Goal: Transaction & Acquisition: Purchase product/service

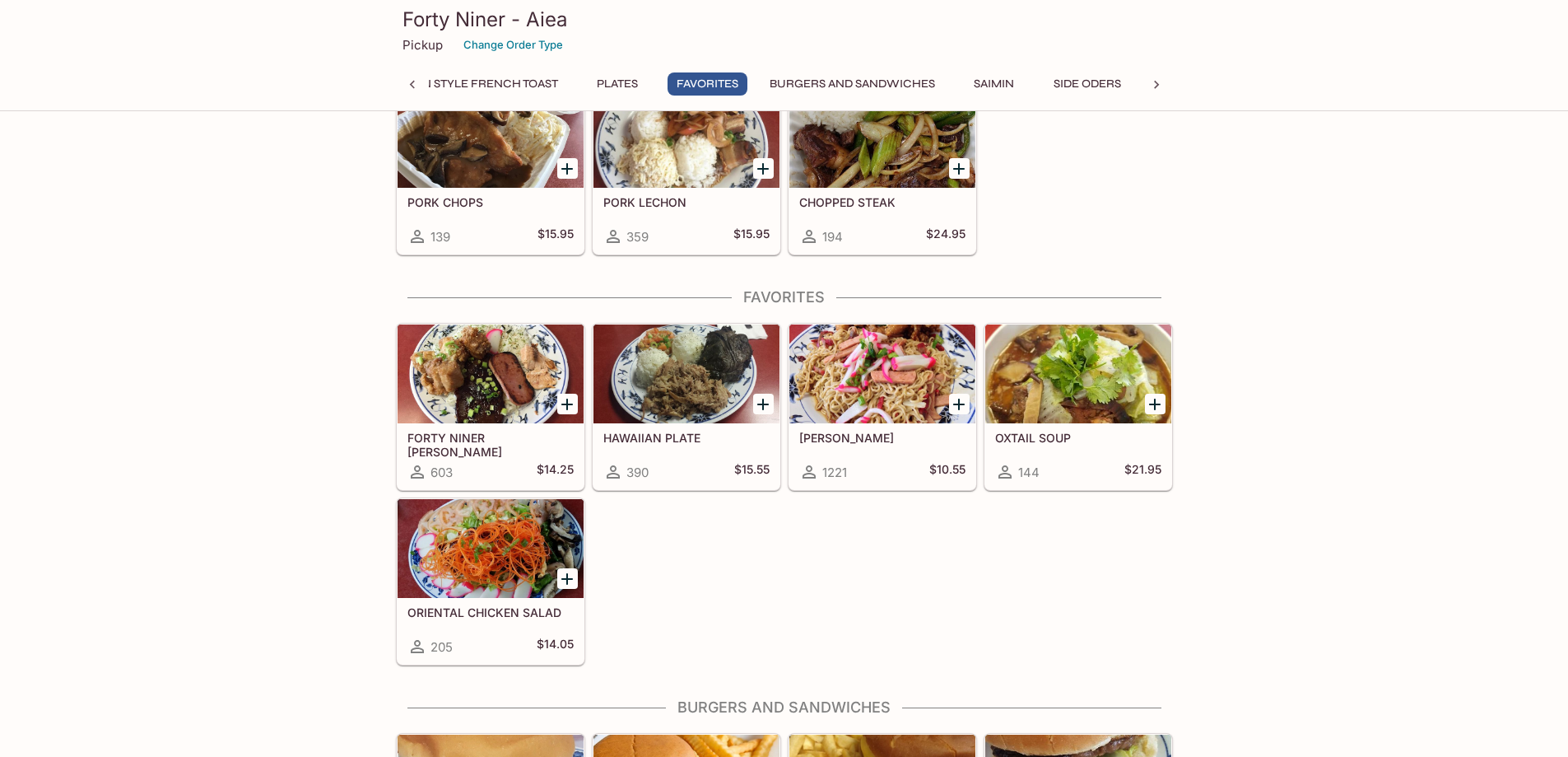
scroll to position [3129, 0]
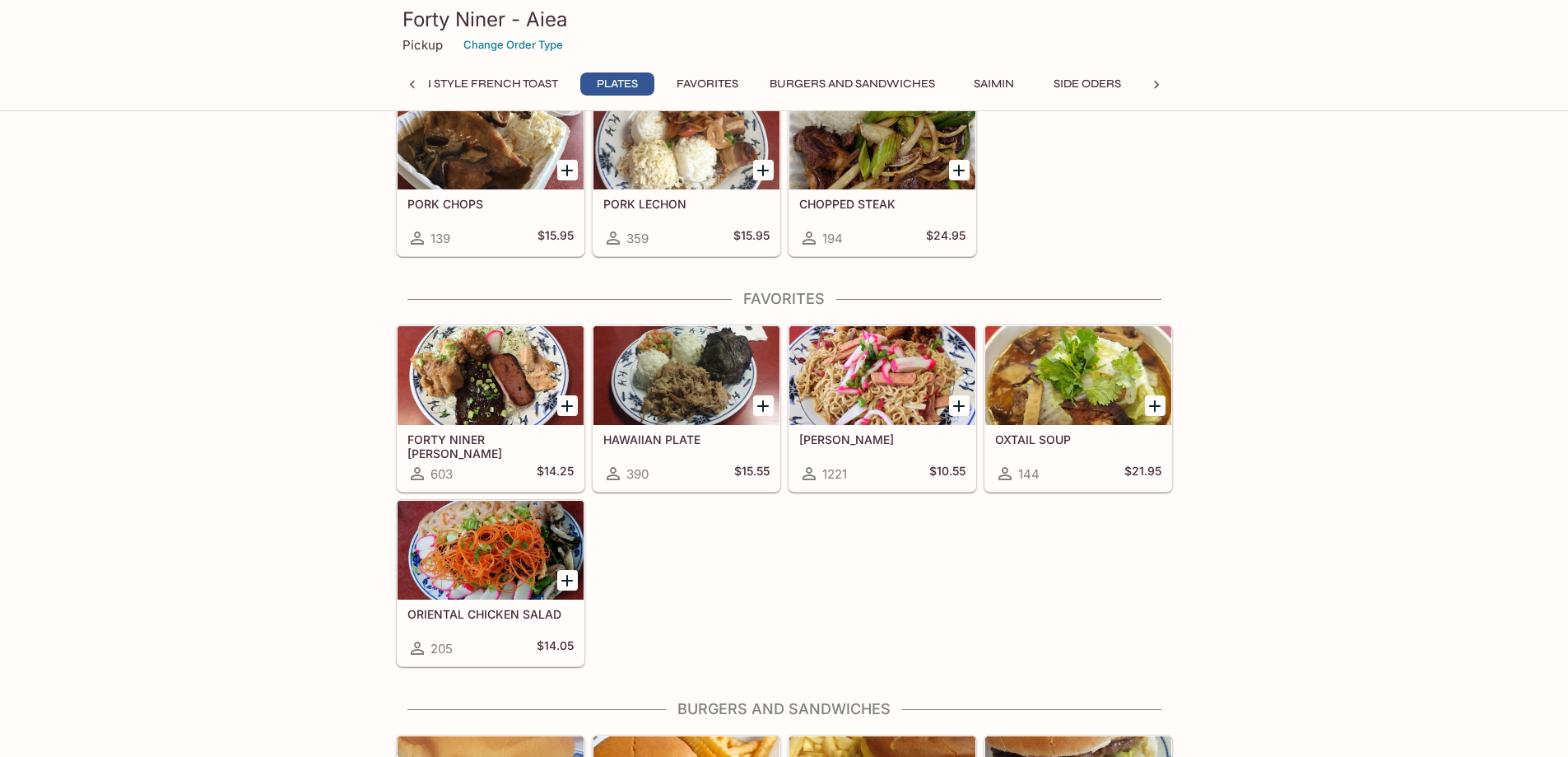
click at [841, 380] on div at bounding box center [883, 376] width 186 height 99
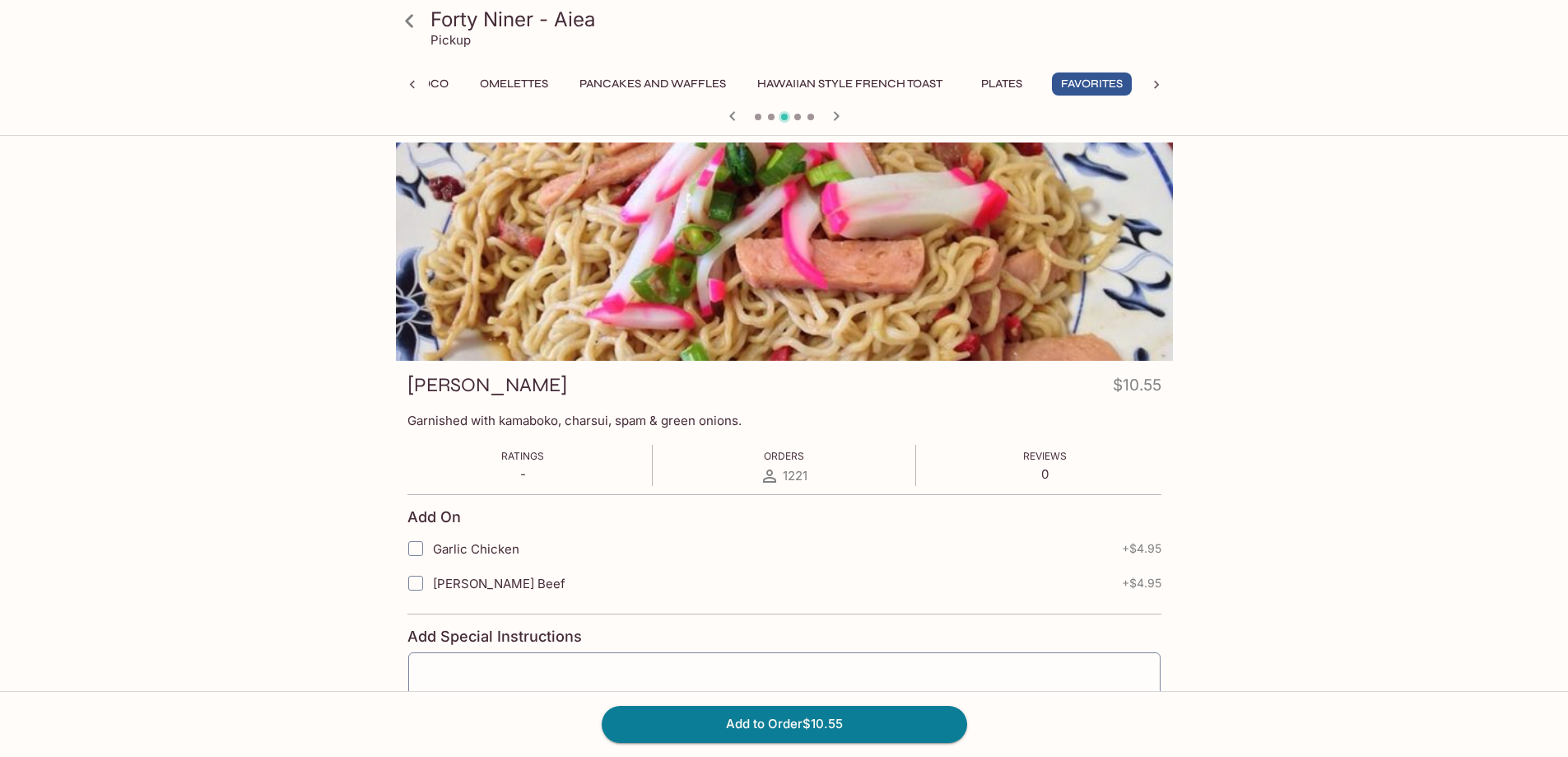
click at [408, 10] on icon at bounding box center [409, 21] width 29 height 29
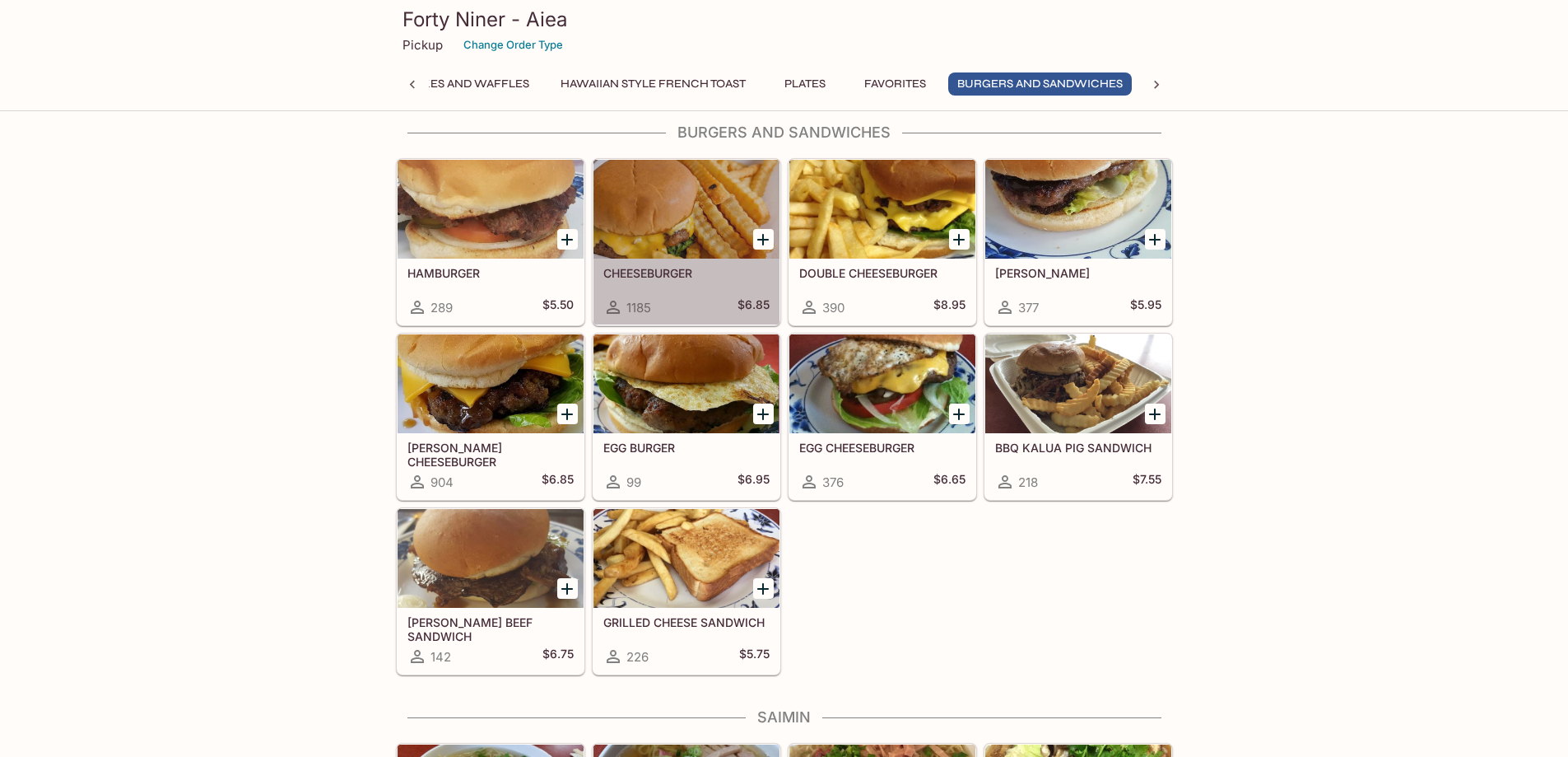
click at [673, 274] on h5 "CHEESEBURGER" at bounding box center [686, 273] width 166 height 14
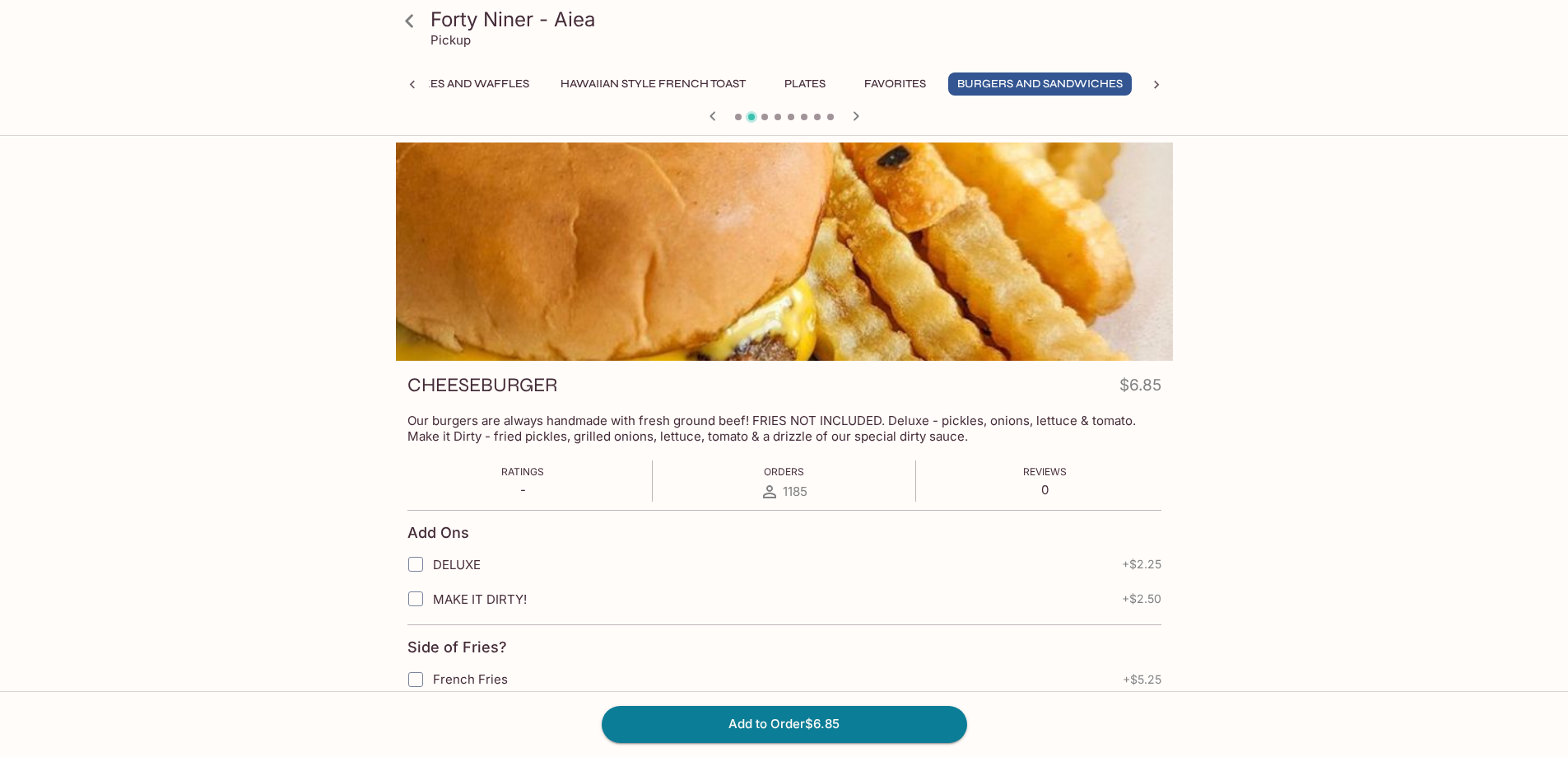
click at [400, 9] on icon at bounding box center [409, 21] width 29 height 29
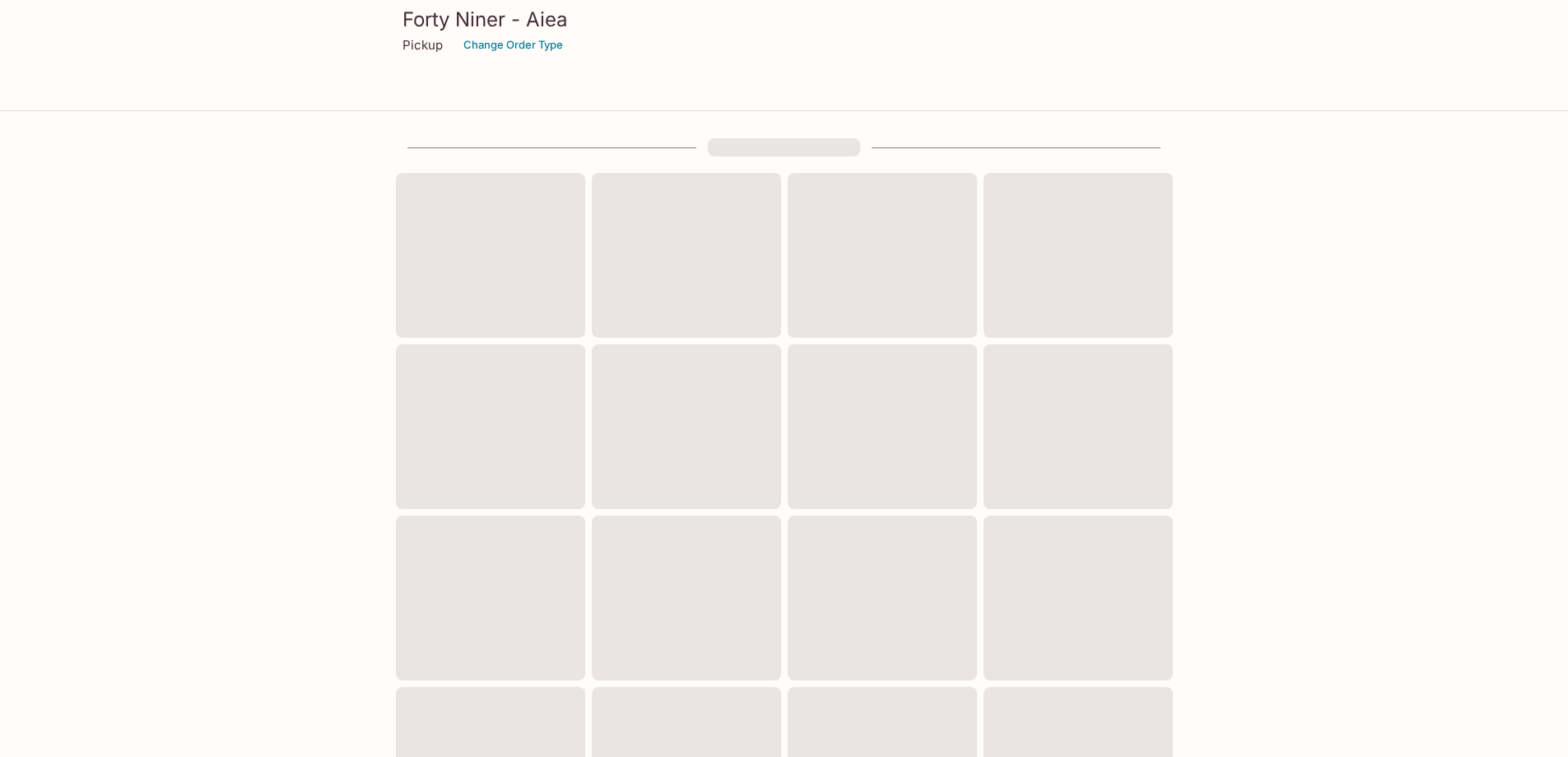
scroll to position [437, 0]
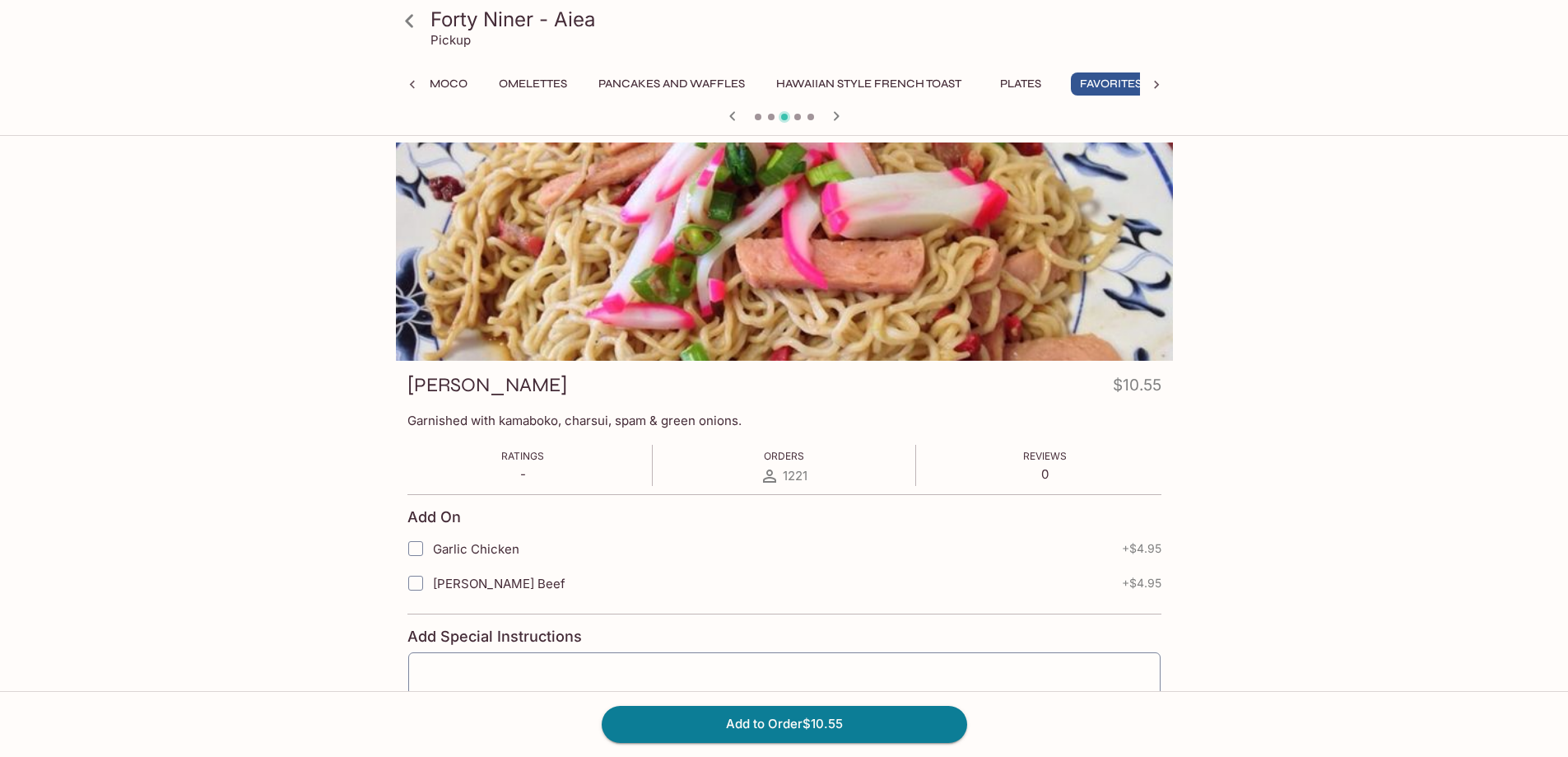
scroll to position [0, 378]
